Goal: Find specific page/section: Find specific page/section

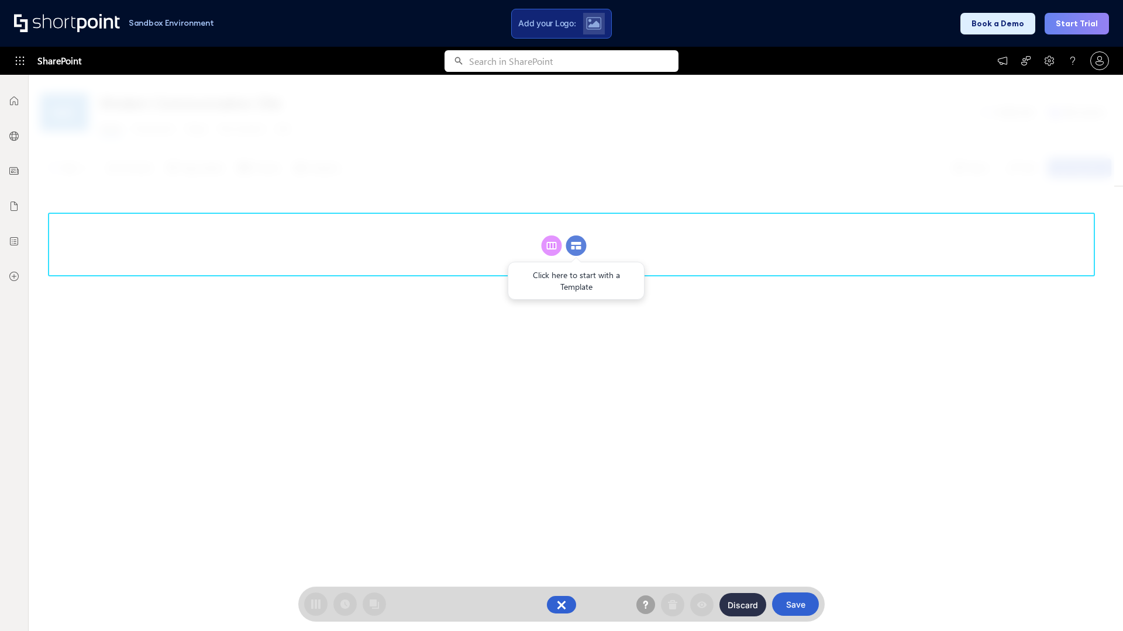
click at [576, 246] on circle at bounding box center [576, 246] width 20 height 20
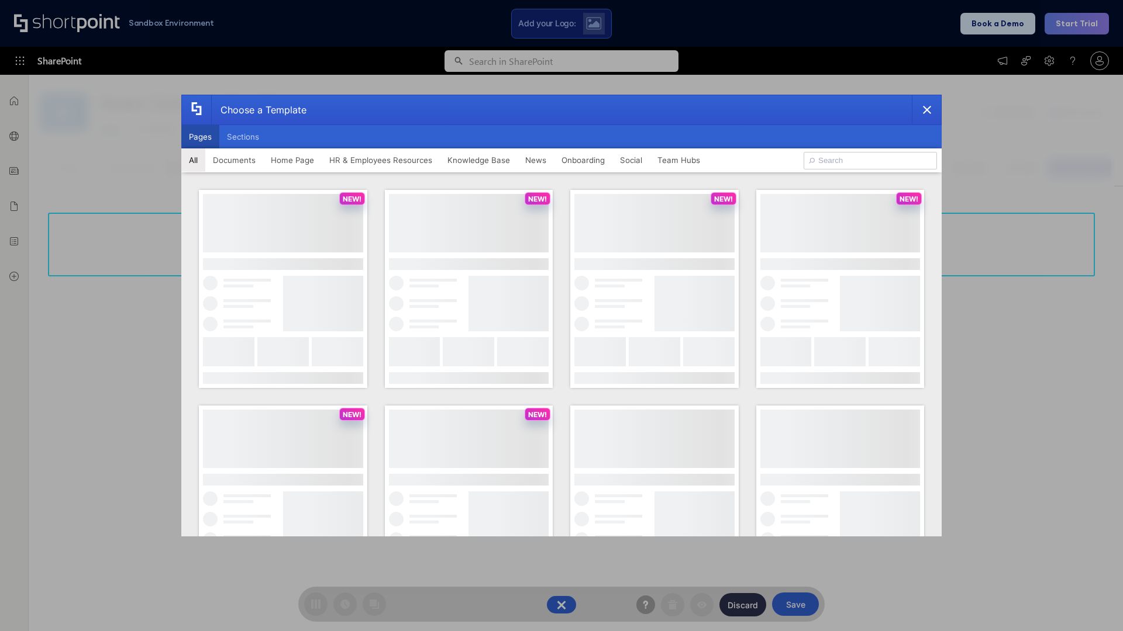
click at [200, 137] on button "Pages" at bounding box center [200, 136] width 38 height 23
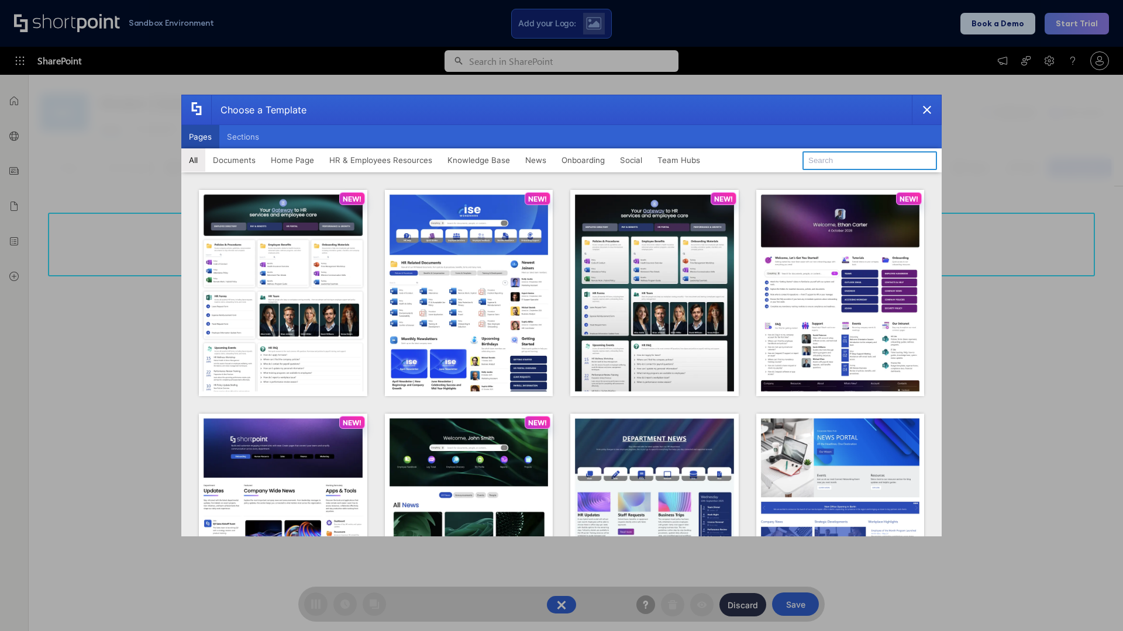
type input "HR 12"
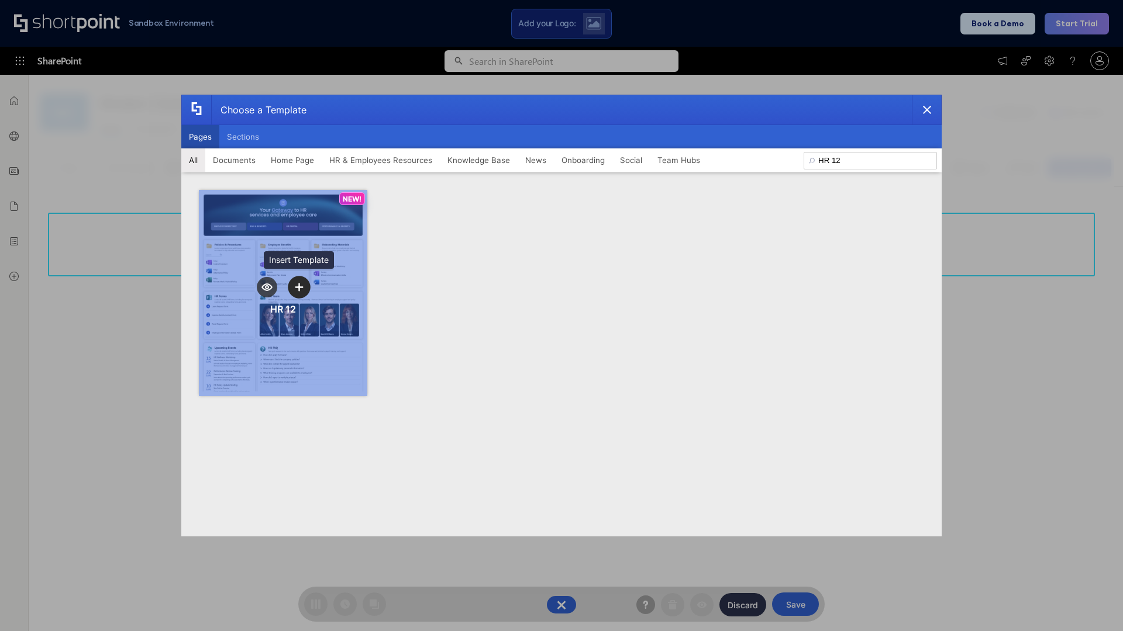
click at [299, 287] on icon "template selector" at bounding box center [299, 287] width 8 height 8
